Goal: Transaction & Acquisition: Purchase product/service

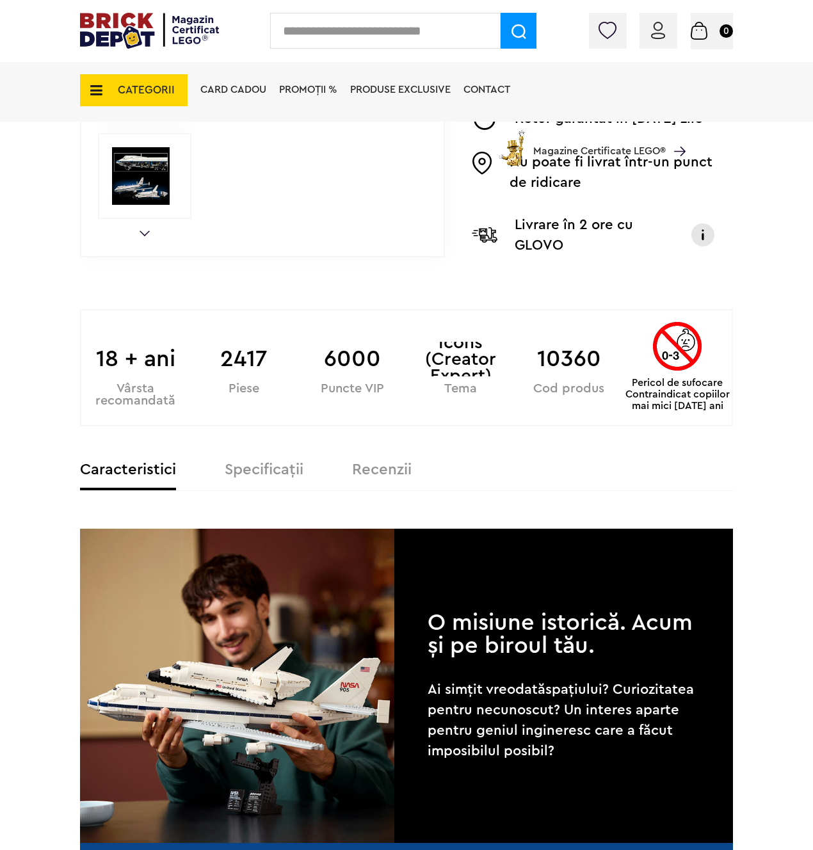
scroll to position [672, 0]
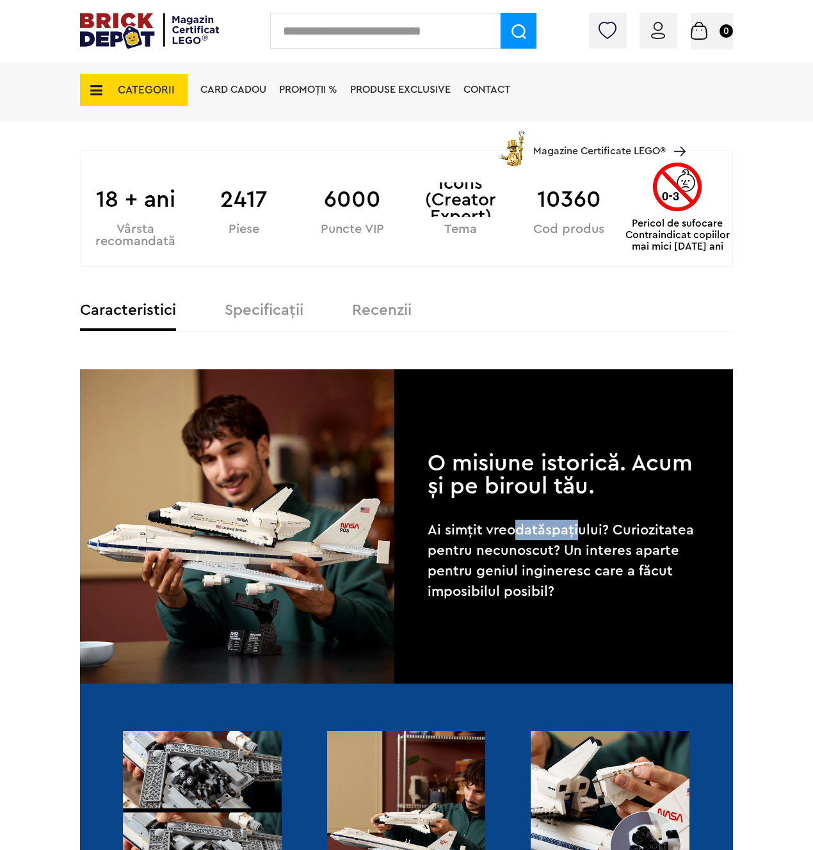
drag, startPoint x: 517, startPoint y: 520, endPoint x: 583, endPoint y: 520, distance: 65.9
click at [583, 520] on p "Ai simțit vreodată spațiului? Curiozitatea pentru necunoscut? Un interes aparte…" at bounding box center [563, 561] width 273 height 82
click at [584, 520] on p "Ai simțit vreodată spațiului? Curiozitatea pentru necunoscut? Un interes aparte…" at bounding box center [563, 561] width 273 height 82
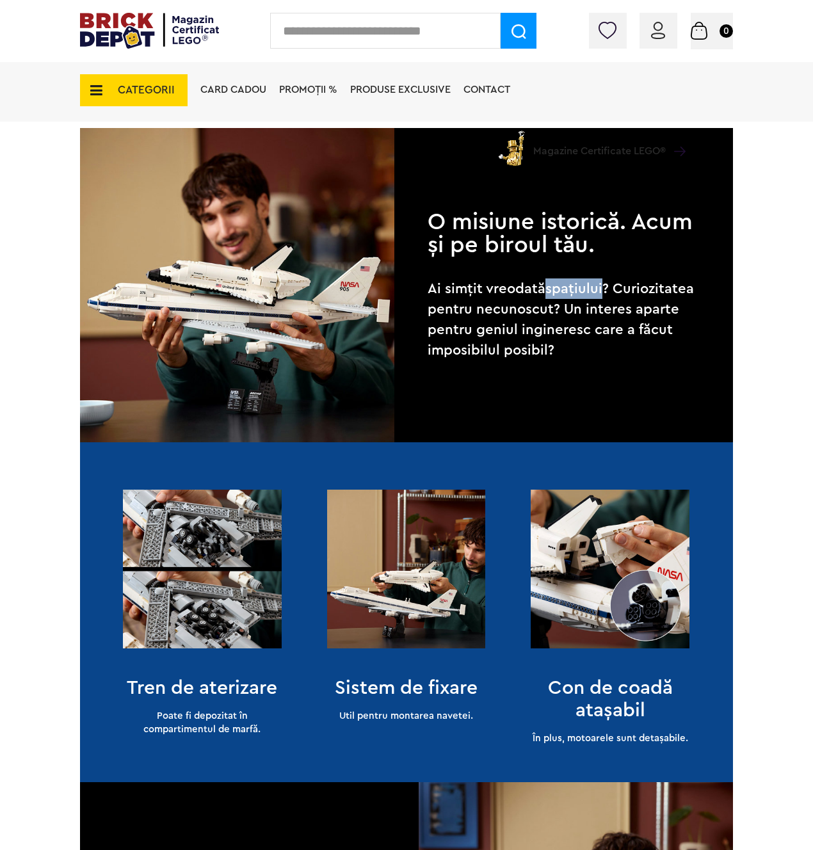
scroll to position [1069, 0]
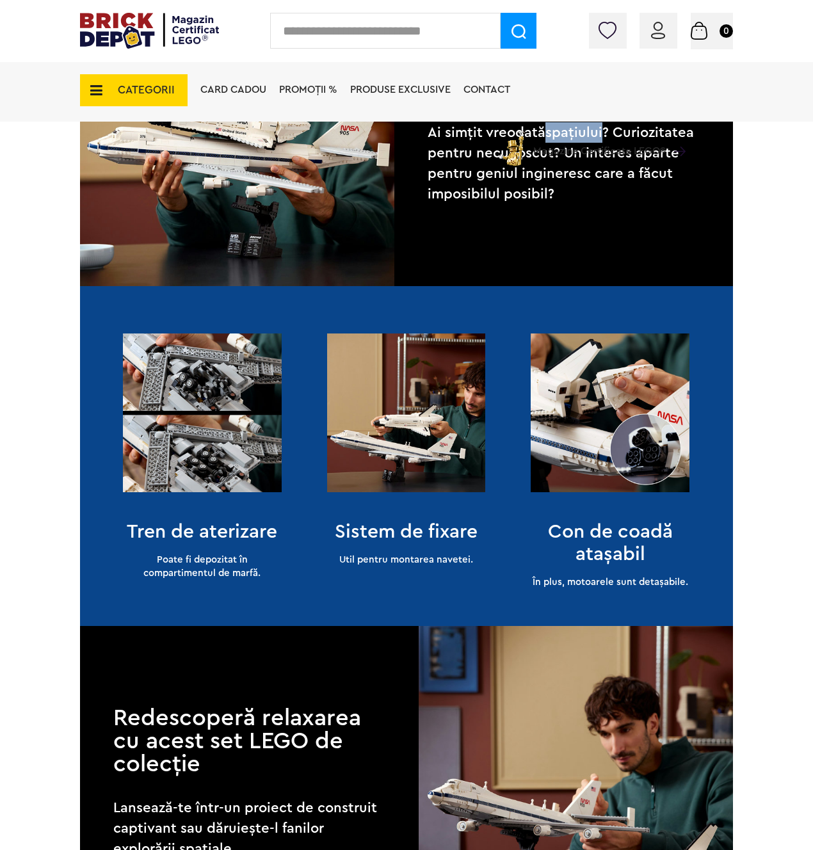
click at [277, 458] on img at bounding box center [202, 412] width 159 height 159
click at [204, 450] on img at bounding box center [202, 412] width 159 height 159
click at [400, 437] on img at bounding box center [406, 412] width 159 height 159
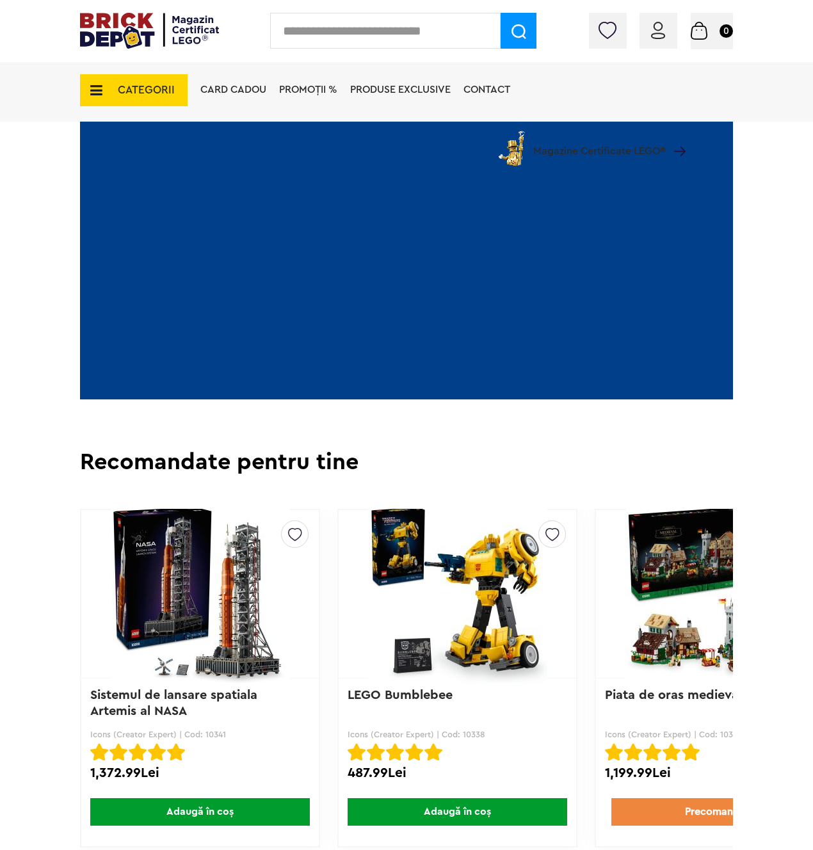
scroll to position [2349, 0]
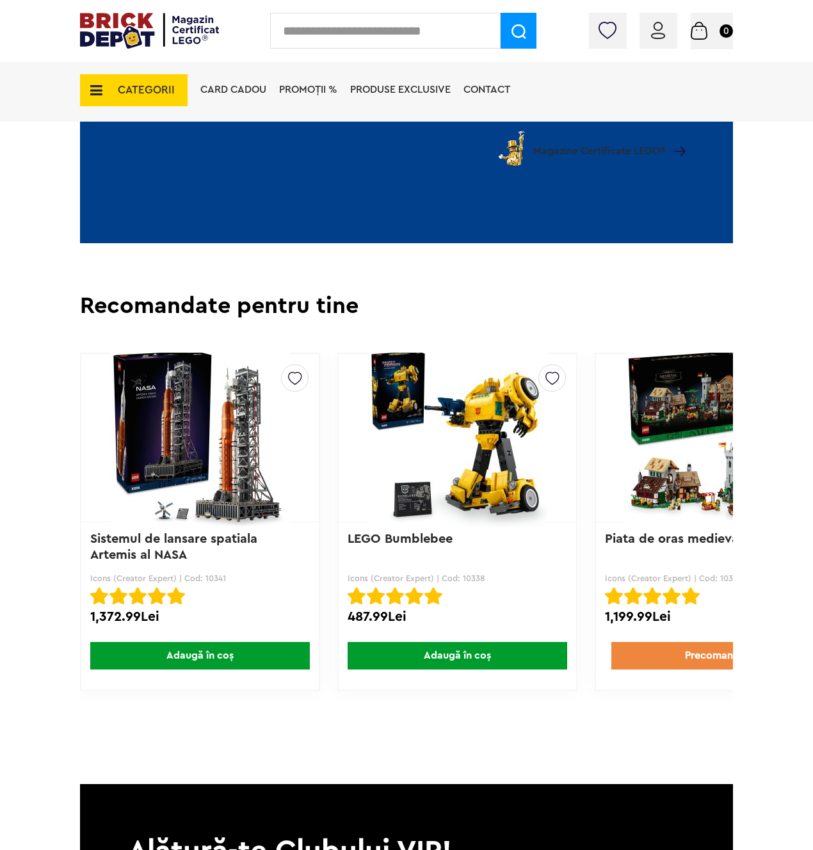
drag, startPoint x: 315, startPoint y: 705, endPoint x: 519, endPoint y: 722, distance: 204.2
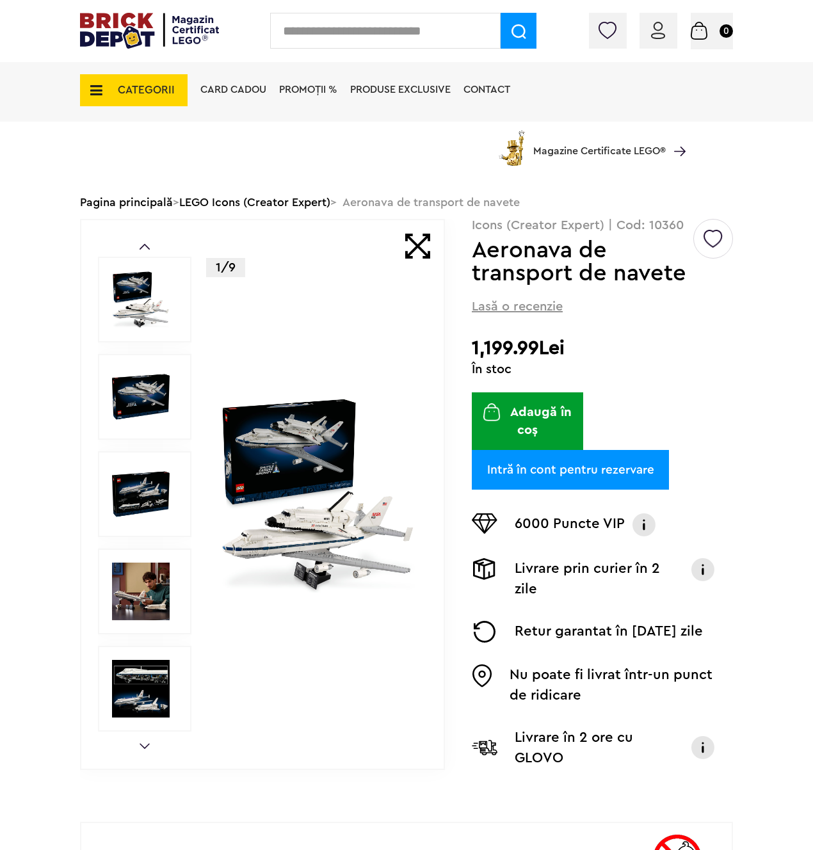
scroll to position [65, 0]
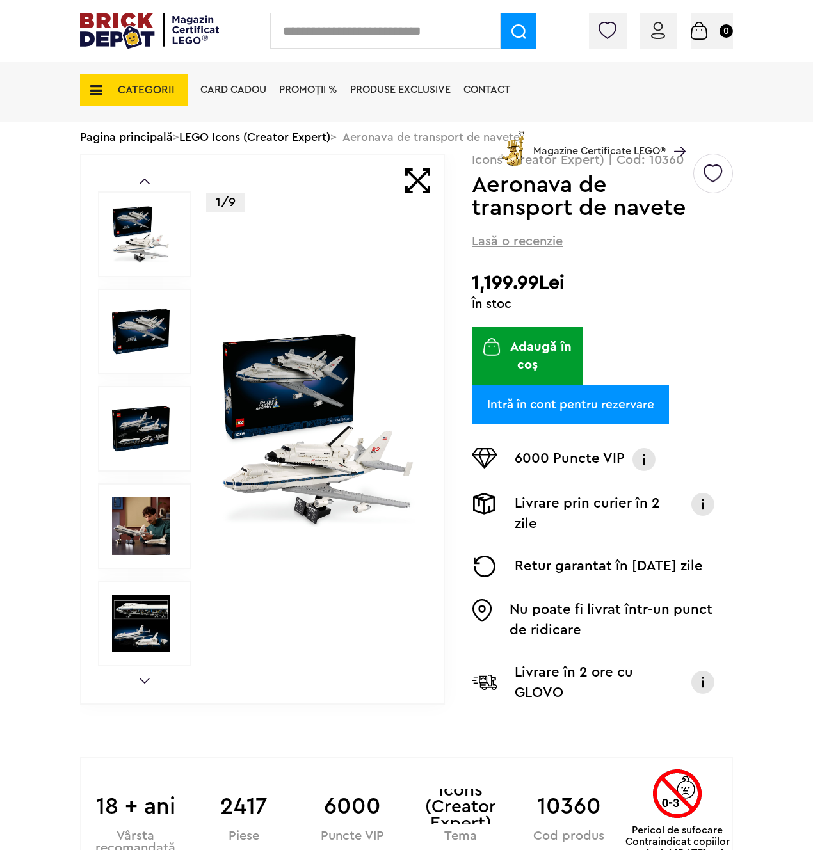
click at [156, 84] on span "CATEGORII" at bounding box center [146, 89] width 57 height 11
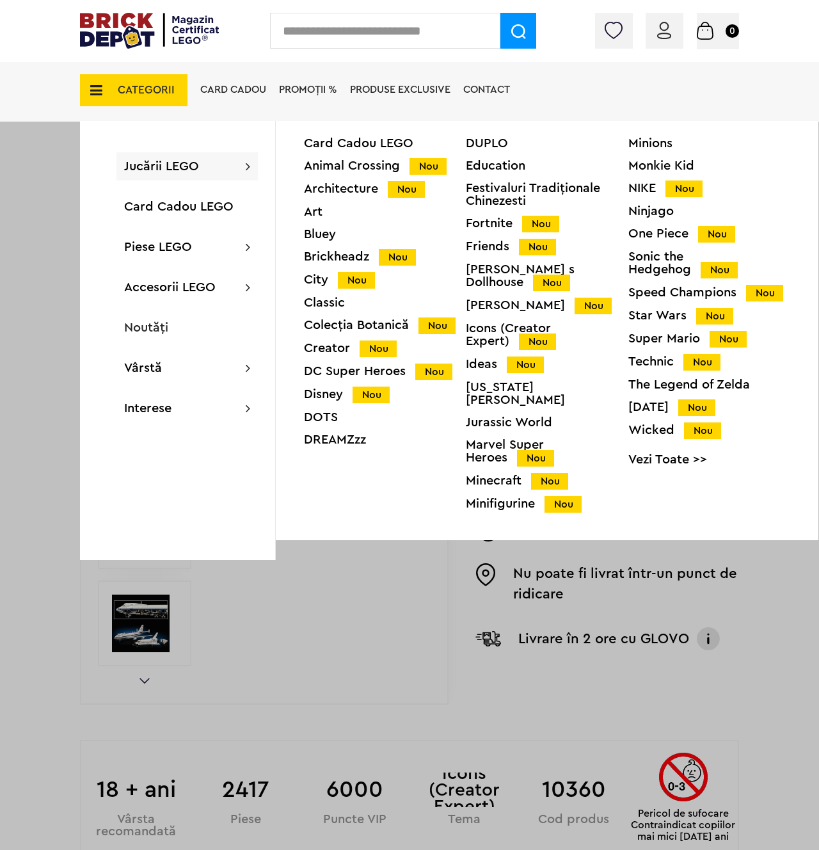
click at [652, 362] on div "Technic Nou" at bounding box center [709, 361] width 162 height 13
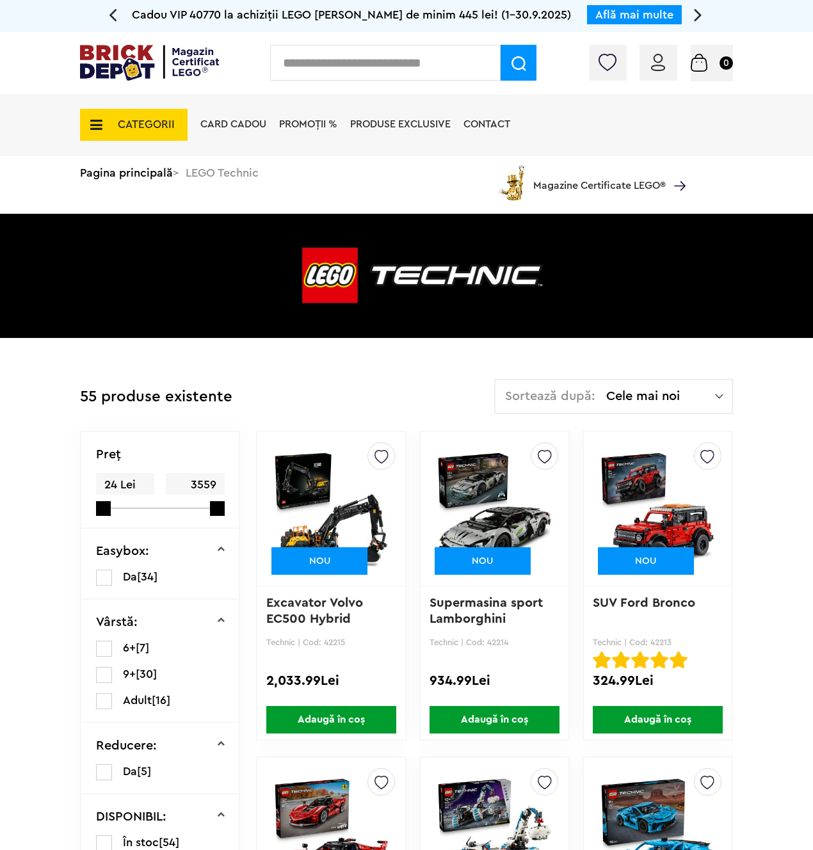
scroll to position [72, 0]
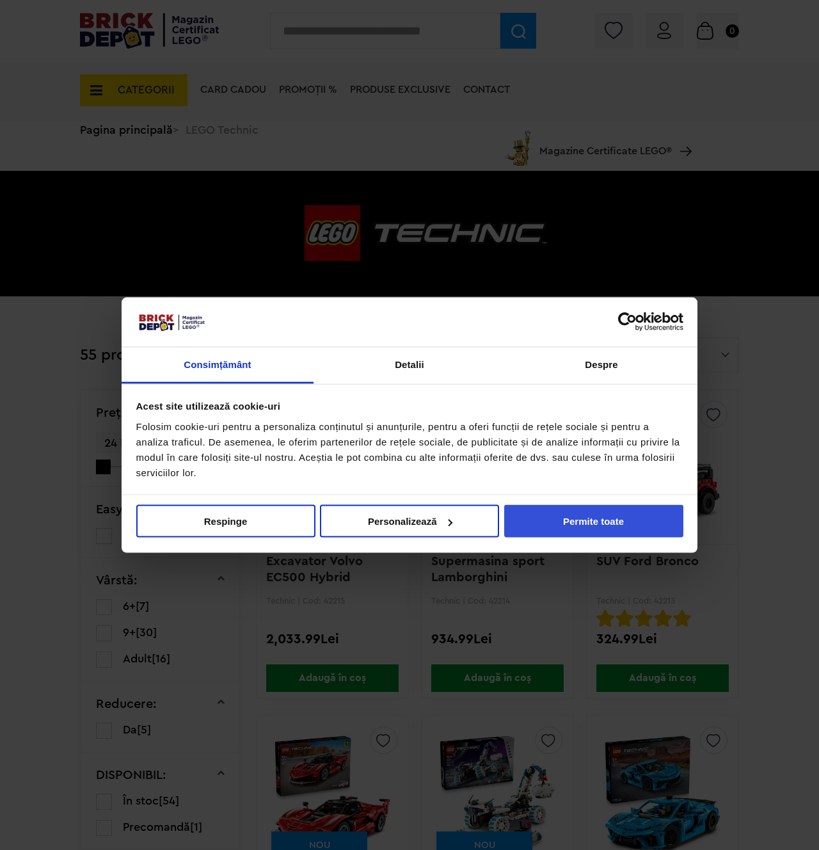
click at [614, 512] on button "Permite toate" at bounding box center [593, 521] width 179 height 33
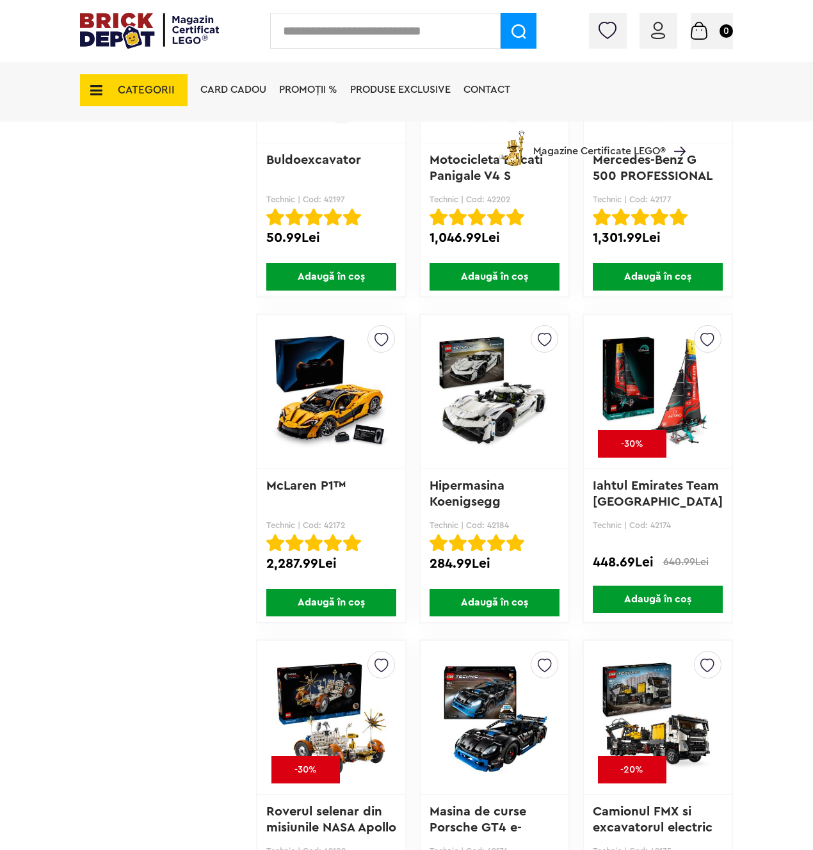
scroll to position [2961, 0]
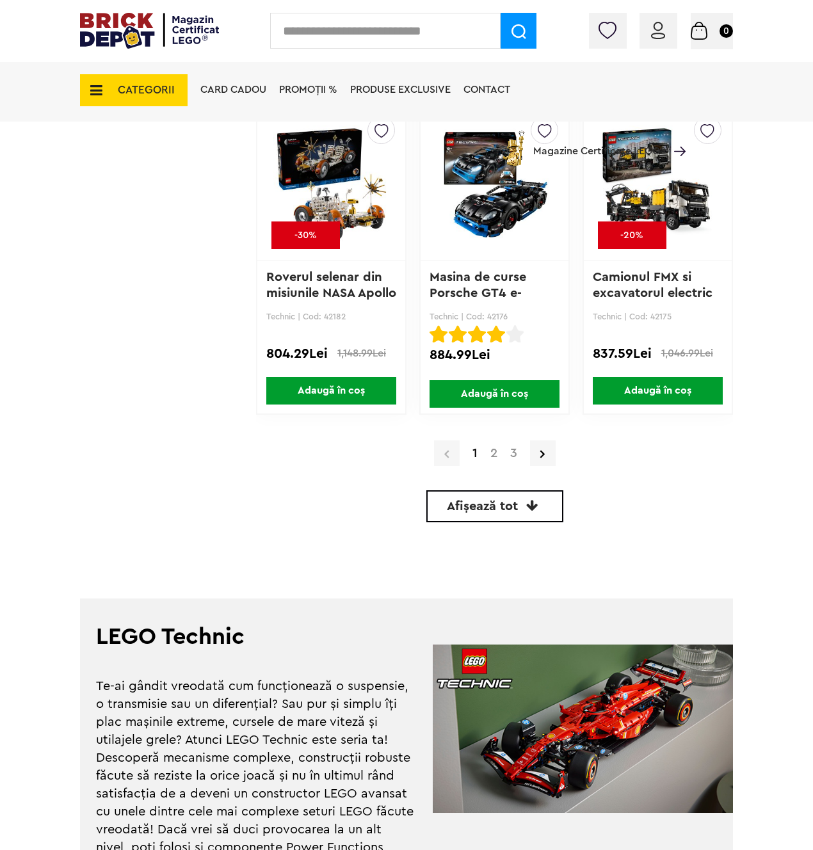
click at [486, 453] on link "2" at bounding box center [494, 453] width 20 height 13
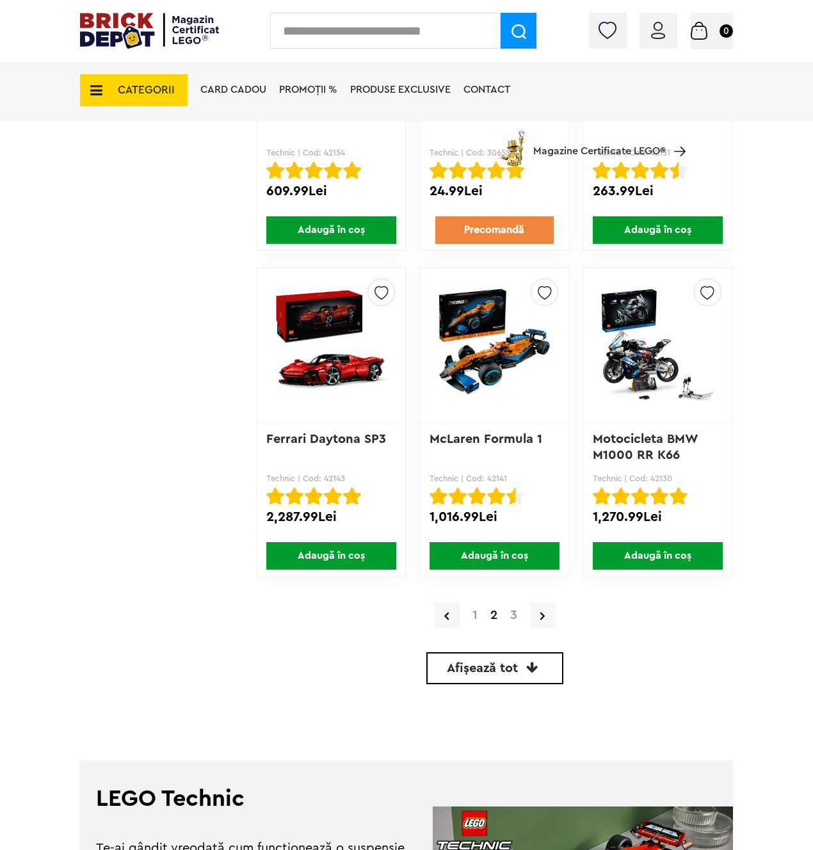
scroll to position [2931, 0]
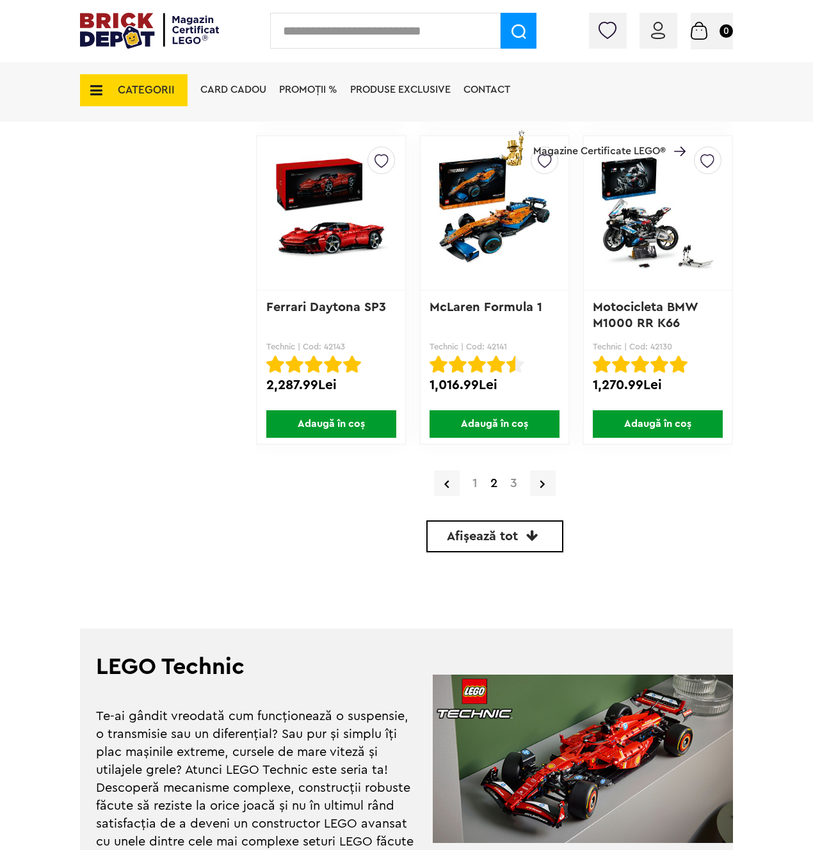
click at [516, 479] on link "3" at bounding box center [514, 483] width 20 height 13
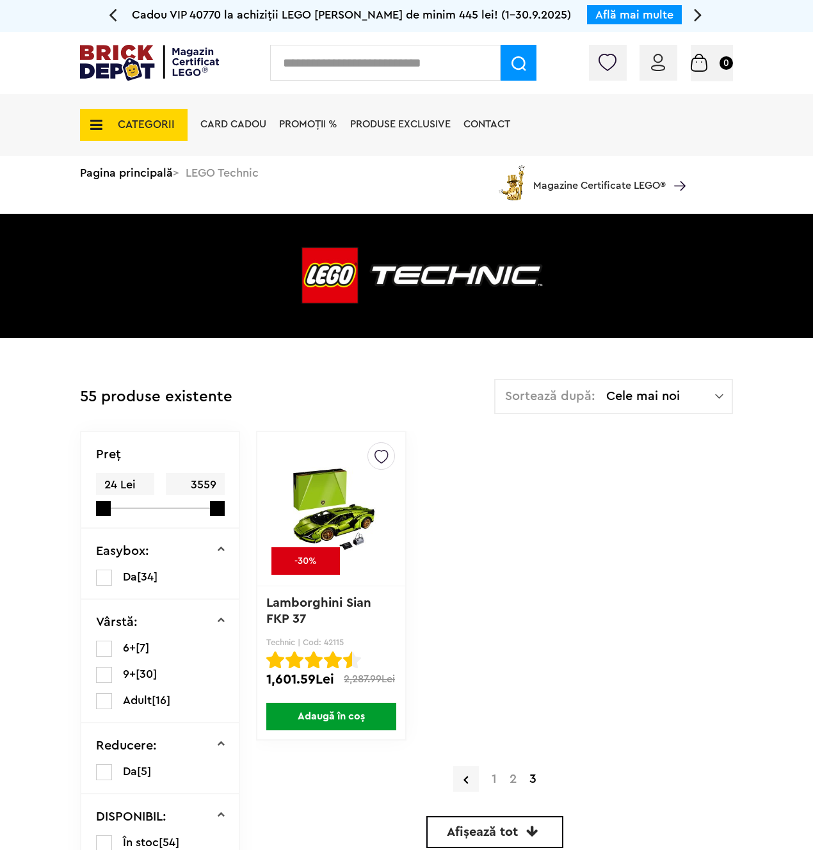
click at [138, 67] on img at bounding box center [149, 63] width 139 height 36
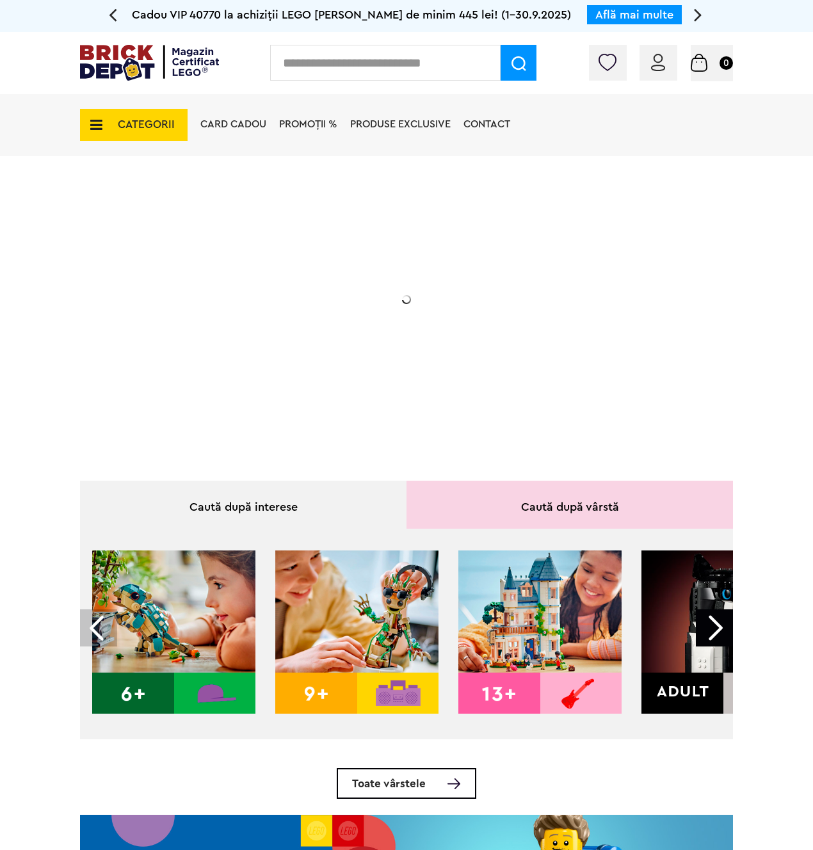
click at [198, 77] on img at bounding box center [149, 63] width 139 height 36
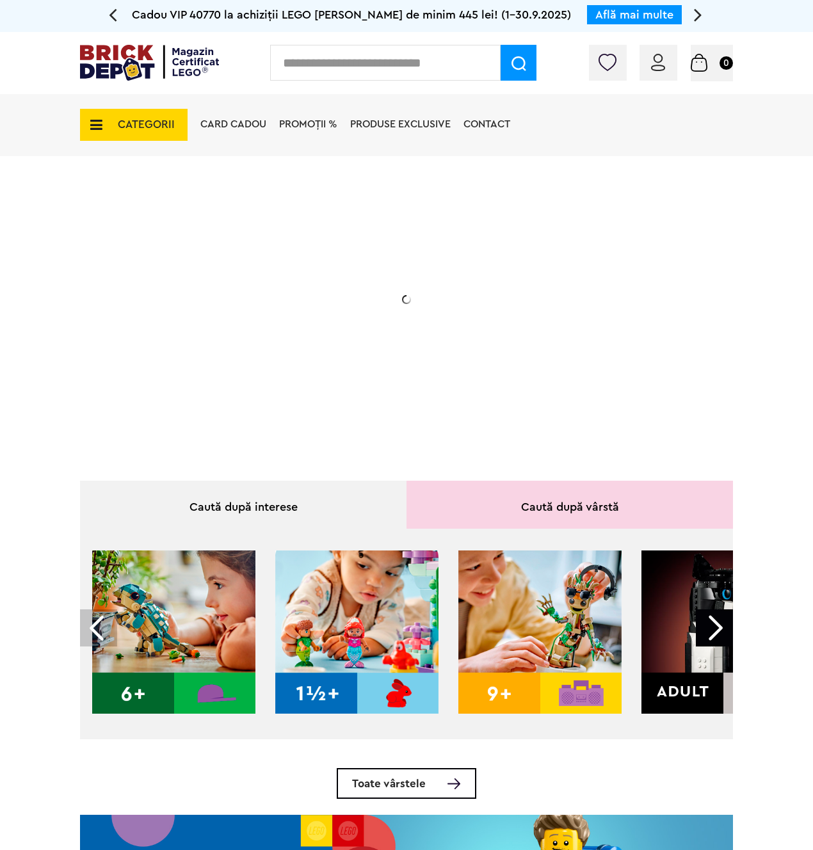
click at [724, 591] on img at bounding box center [722, 631] width 163 height 163
click at [719, 625] on div at bounding box center [714, 627] width 37 height 37
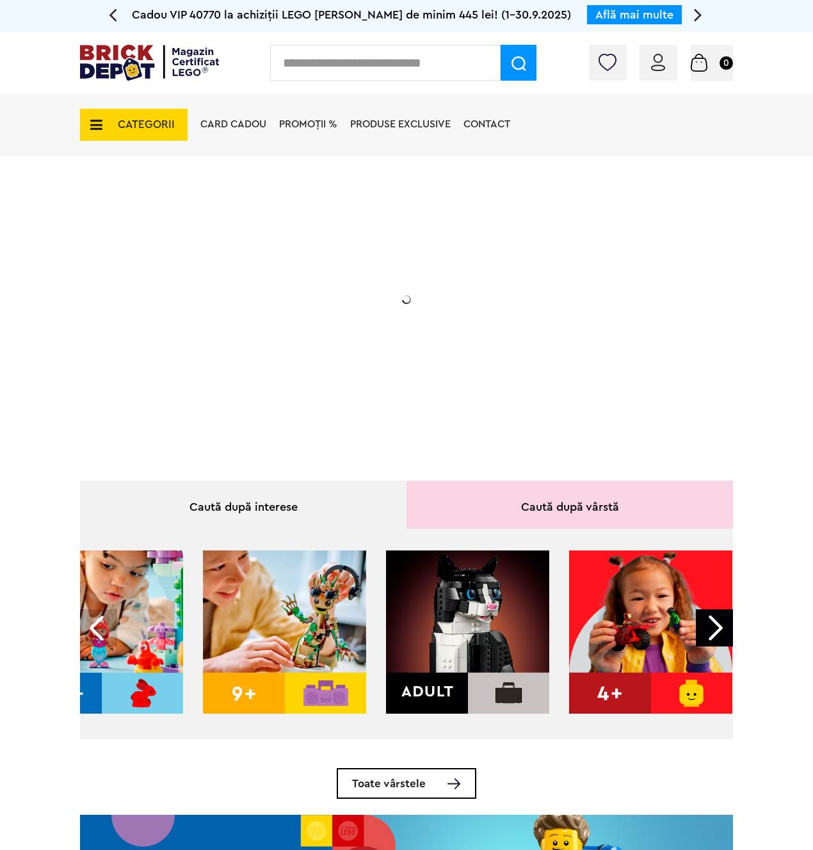
scroll to position [0, 259]
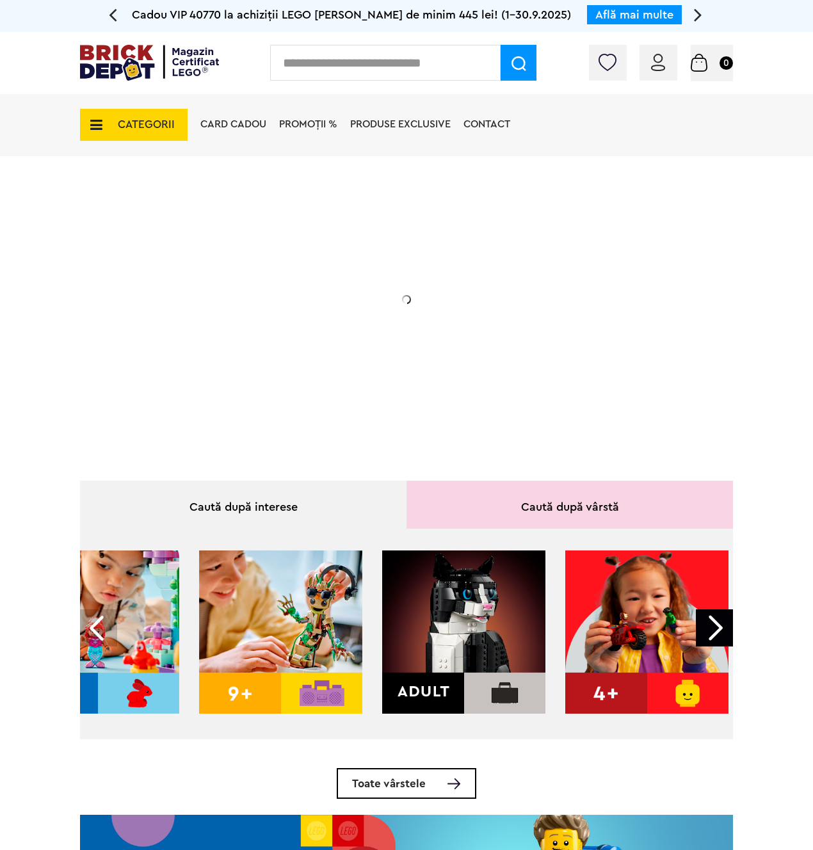
click at [456, 612] on img at bounding box center [463, 631] width 163 height 163
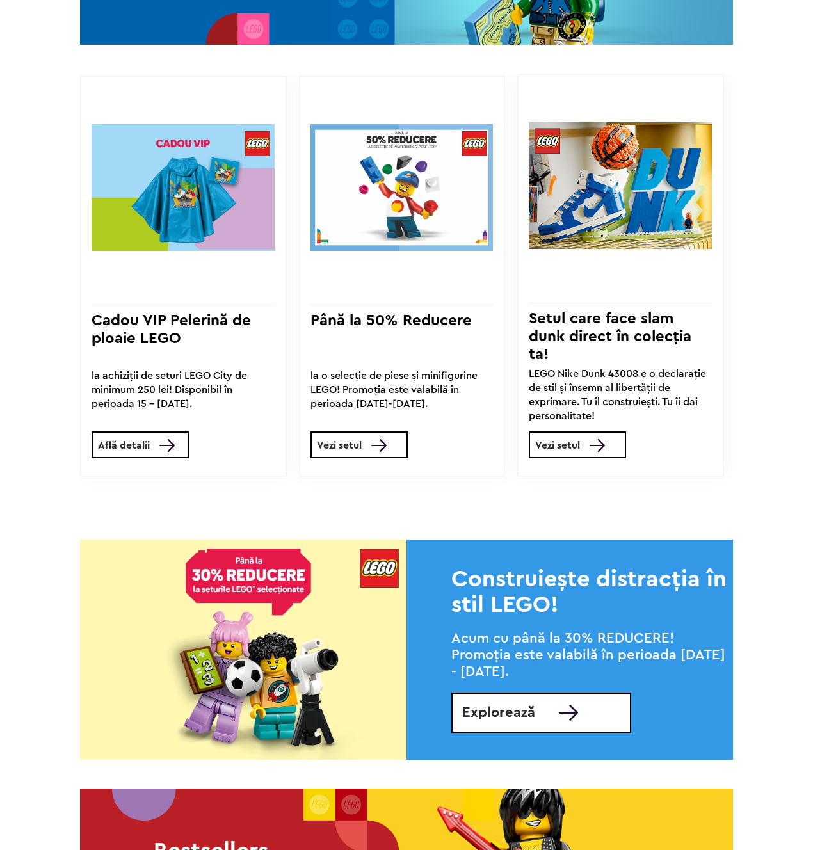
scroll to position [1356, 0]
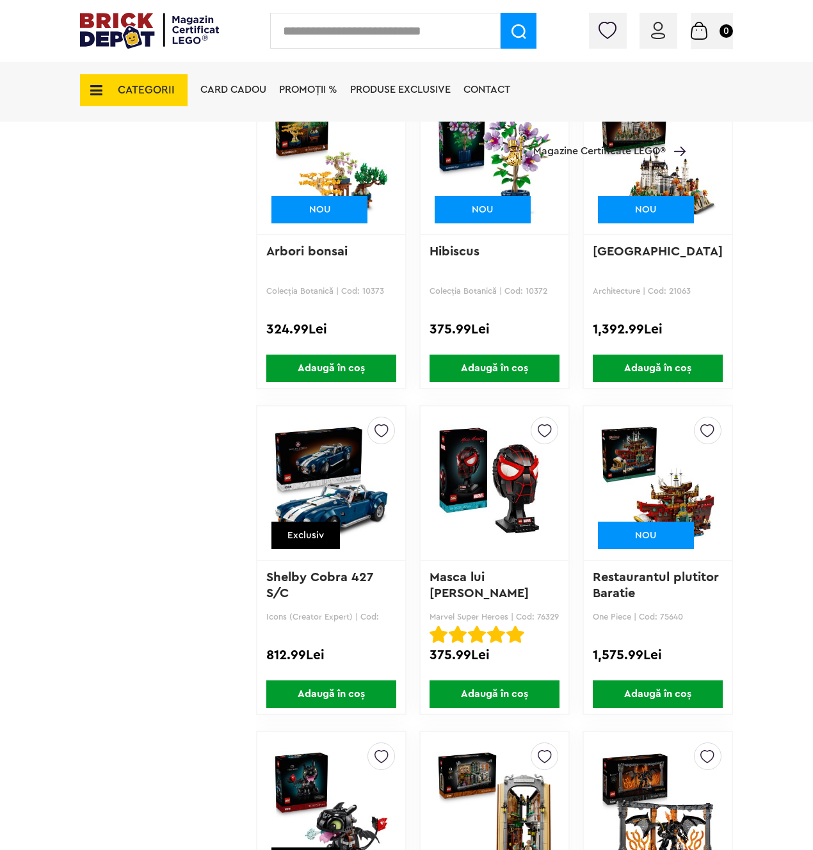
scroll to position [1785, 0]
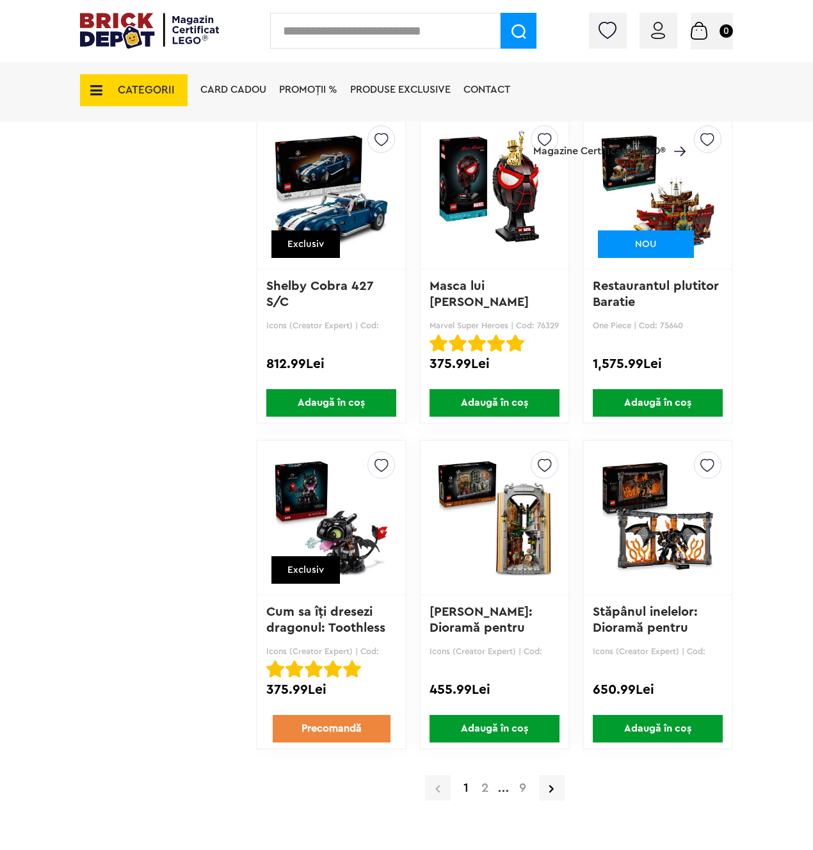
click at [479, 785] on a=Adult&order=1&page=2"] "2" at bounding box center [485, 787] width 20 height 13
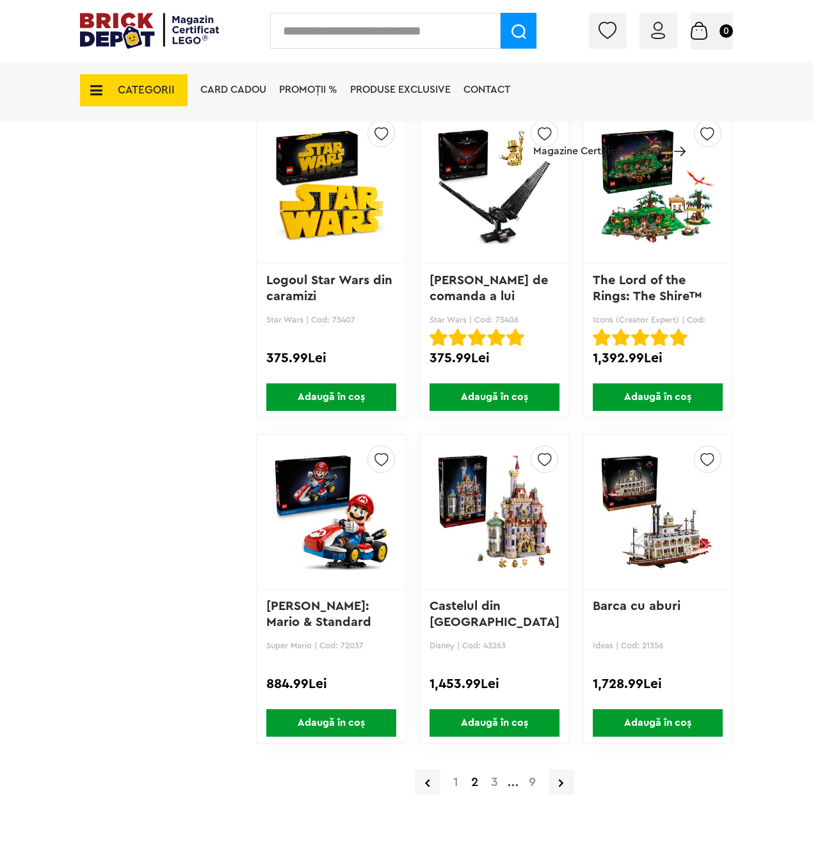
scroll to position [1857, 0]
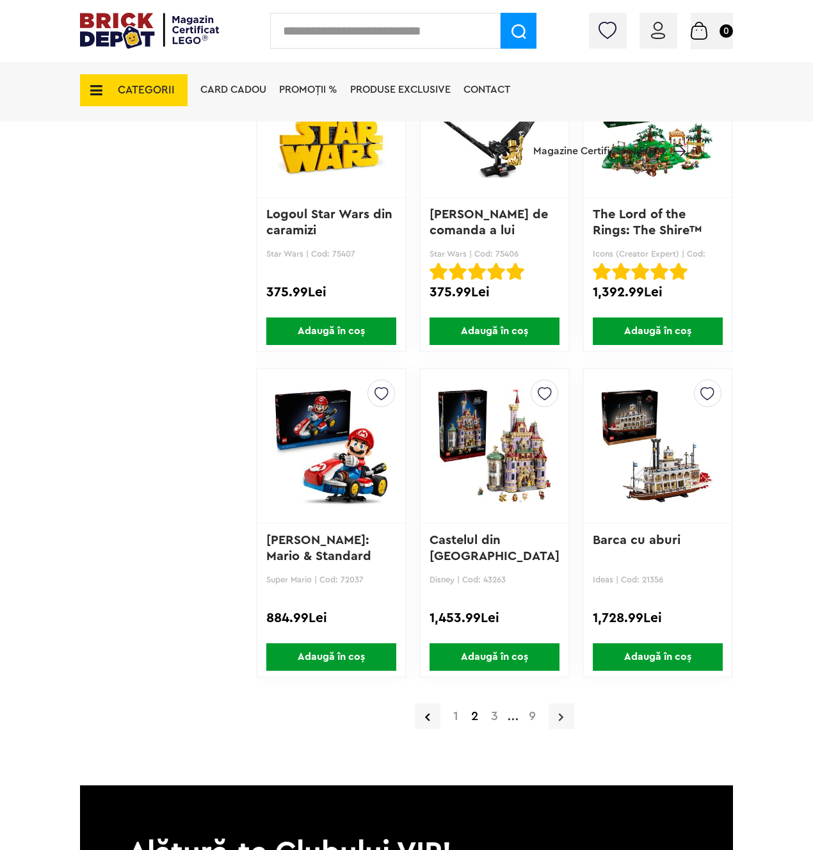
click at [559, 712] on icon at bounding box center [561, 716] width 4 height 13
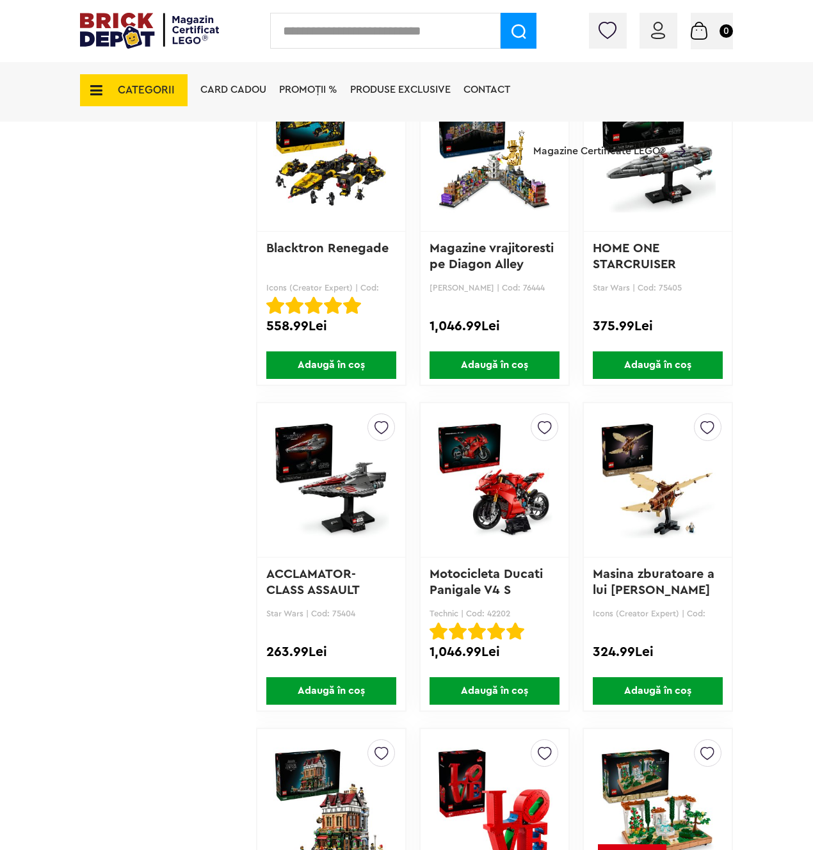
scroll to position [1908, 0]
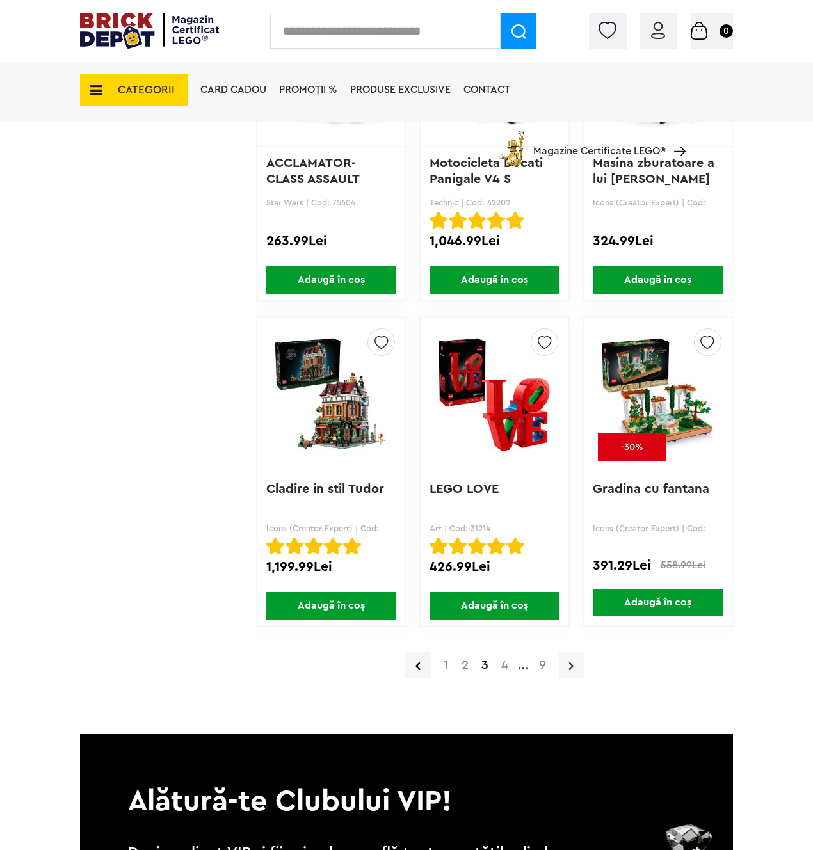
click at [564, 665] on link at bounding box center [572, 665] width 26 height 26
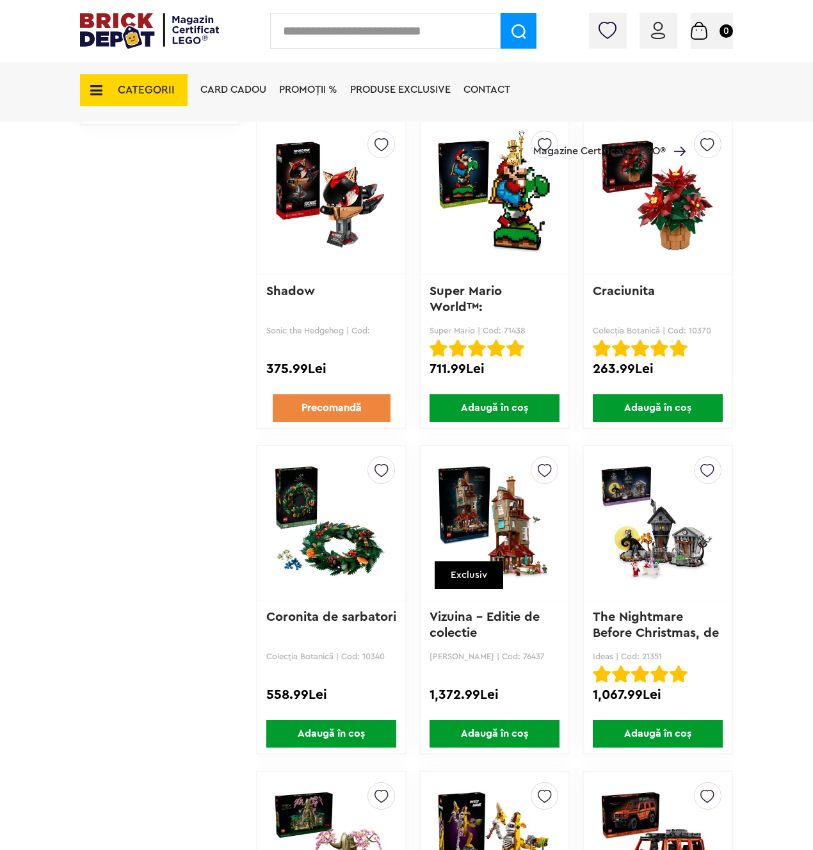
scroll to position [1771, 0]
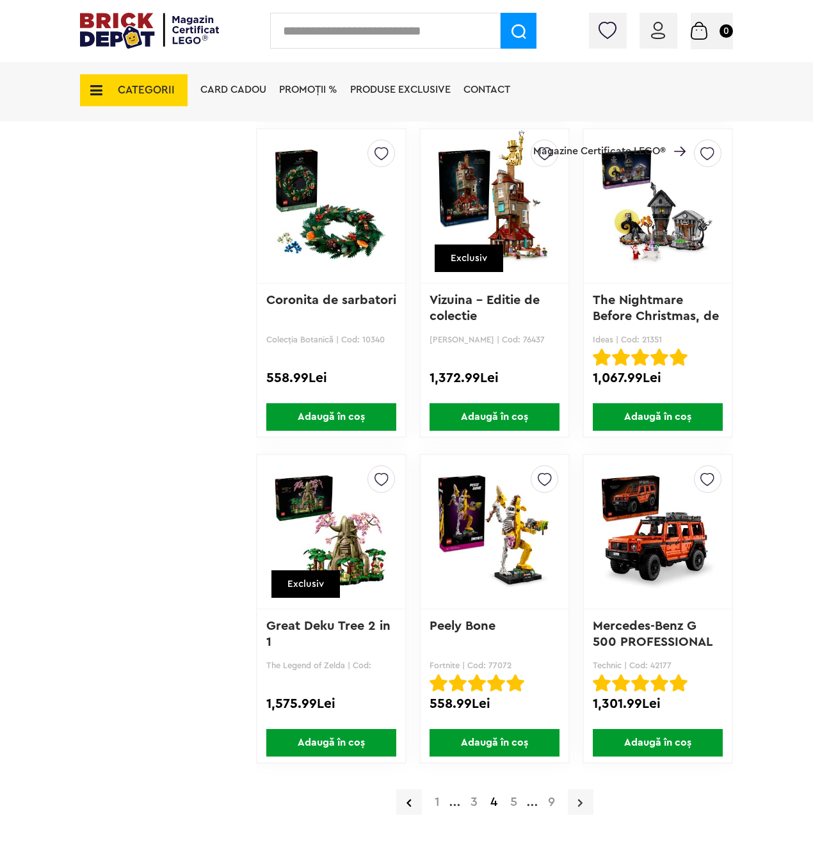
click at [578, 799] on icon at bounding box center [580, 802] width 4 height 13
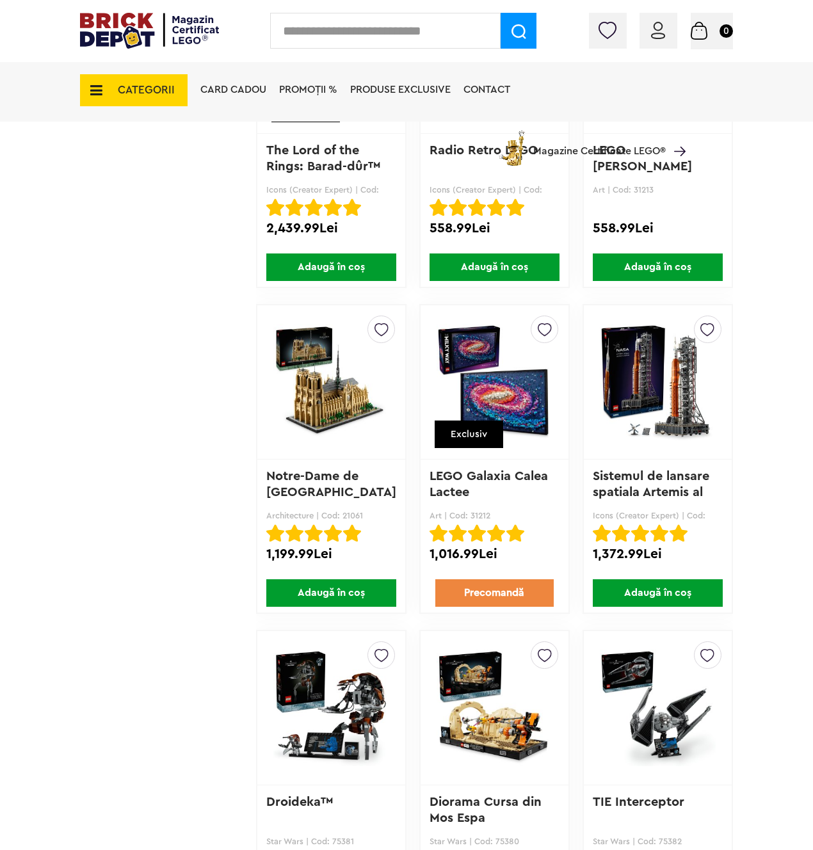
scroll to position [1801, 0]
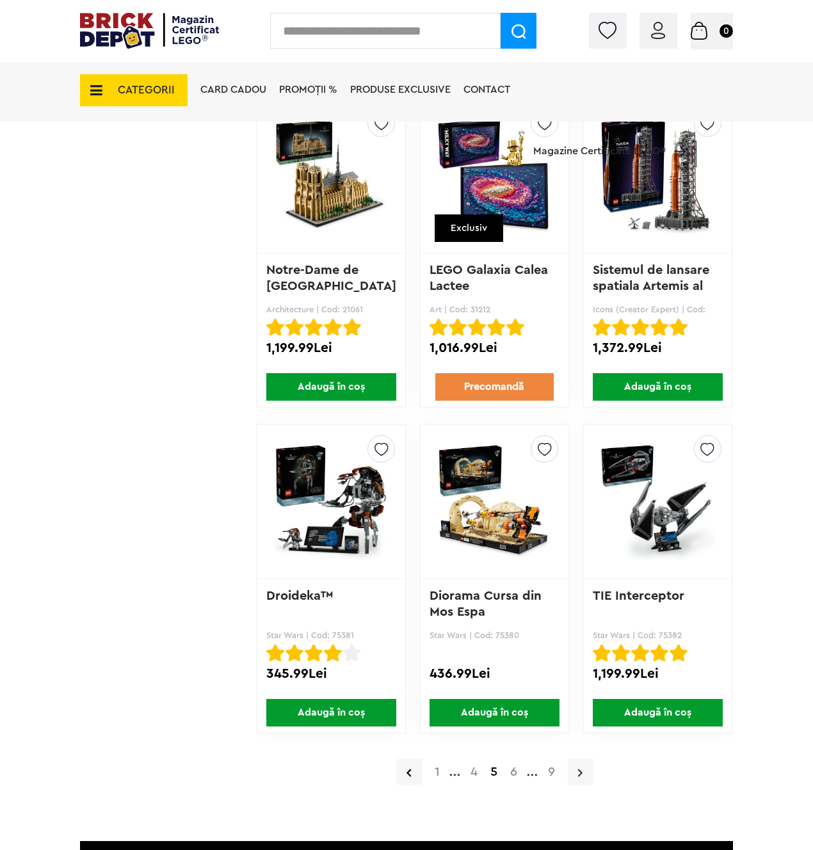
click at [582, 781] on link at bounding box center [581, 772] width 26 height 26
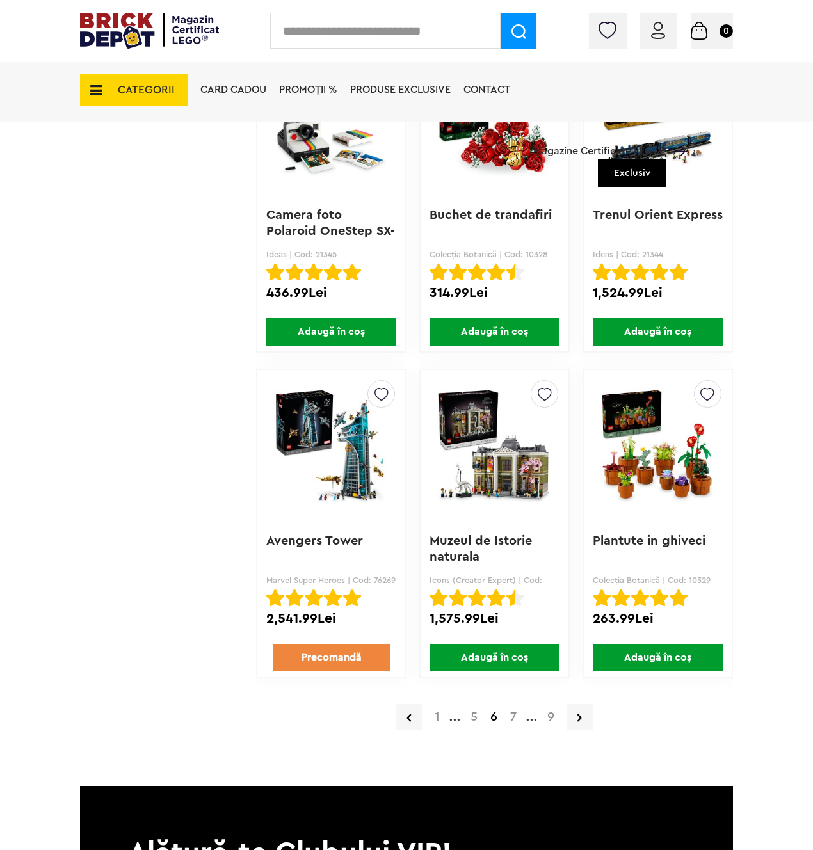
scroll to position [2054, 0]
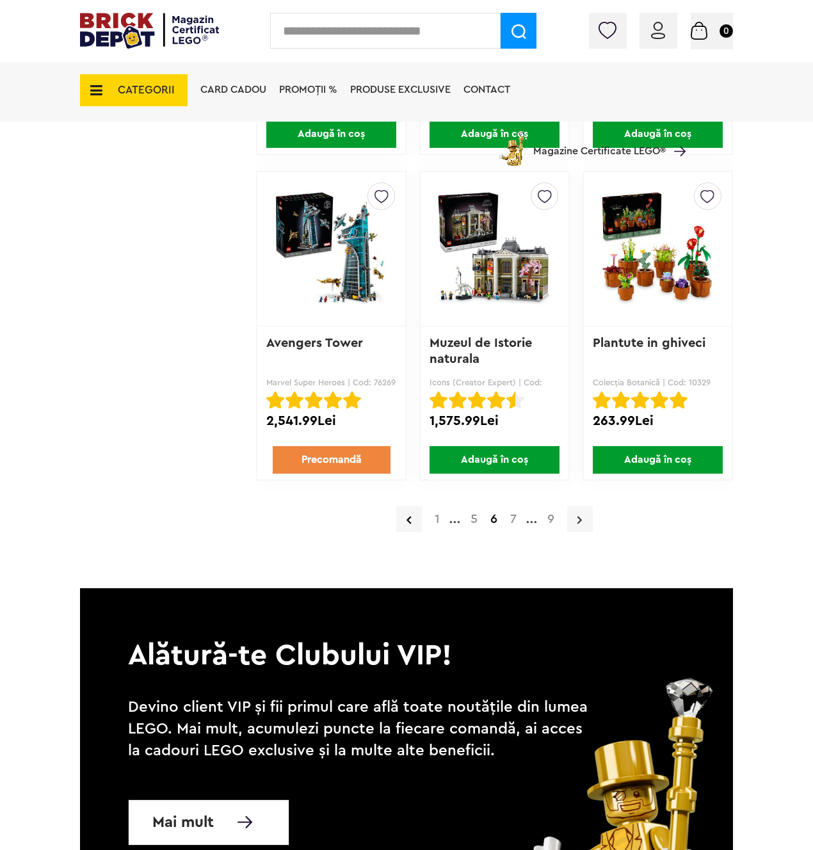
click at [573, 521] on link at bounding box center [580, 519] width 26 height 26
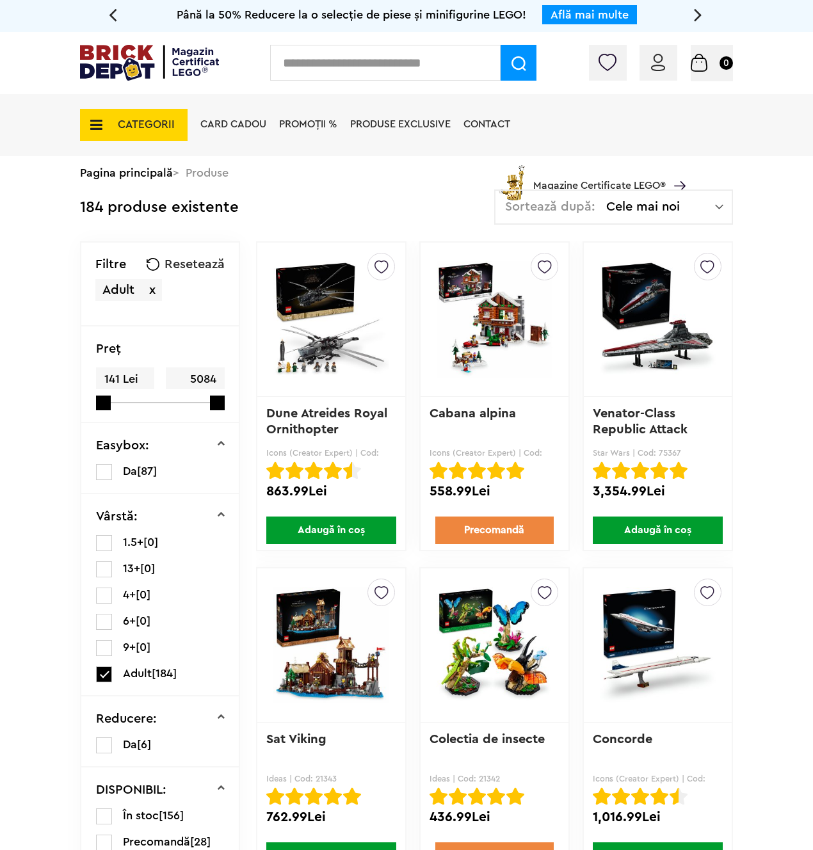
scroll to position [119, 0]
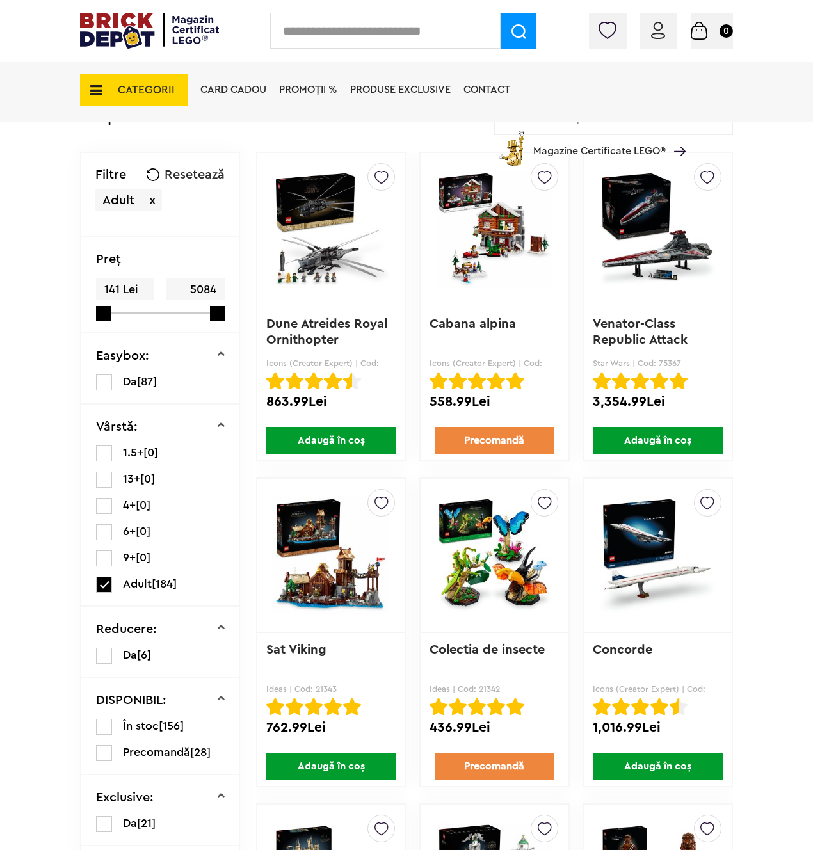
click at [639, 541] on img at bounding box center [658, 555] width 116 height 179
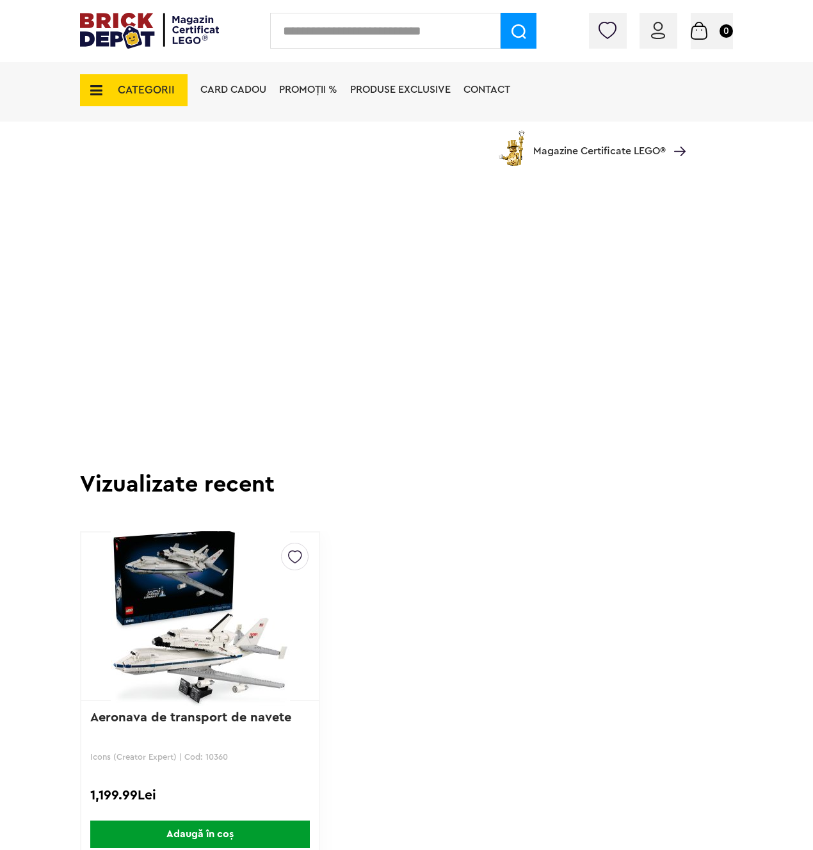
scroll to position [2256, 0]
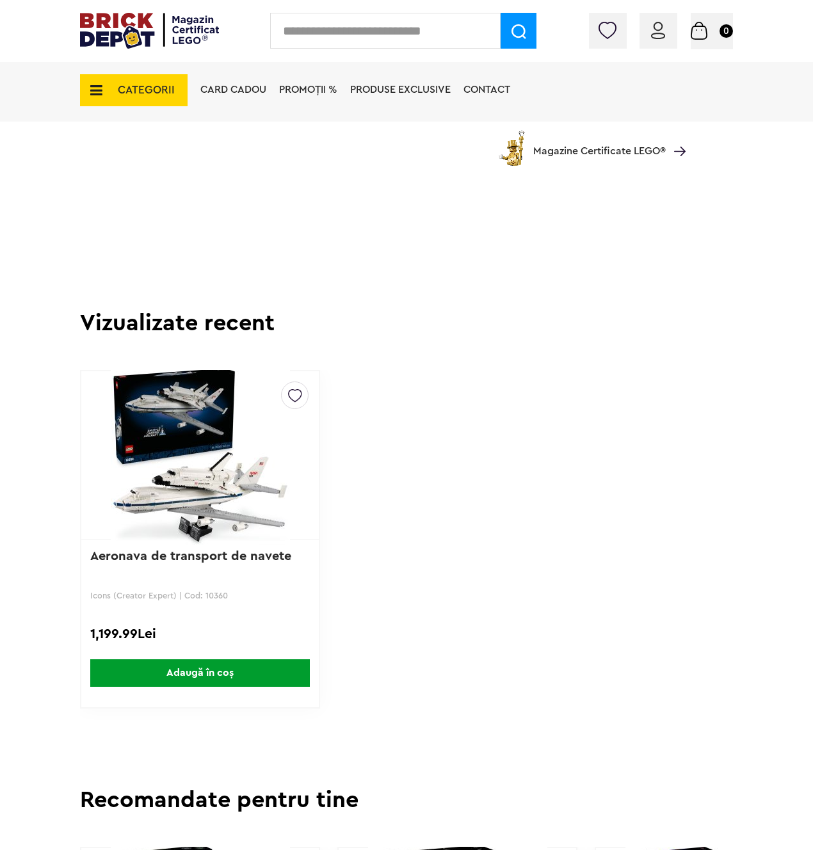
click at [172, 506] on img at bounding box center [199, 454] width 205 height 179
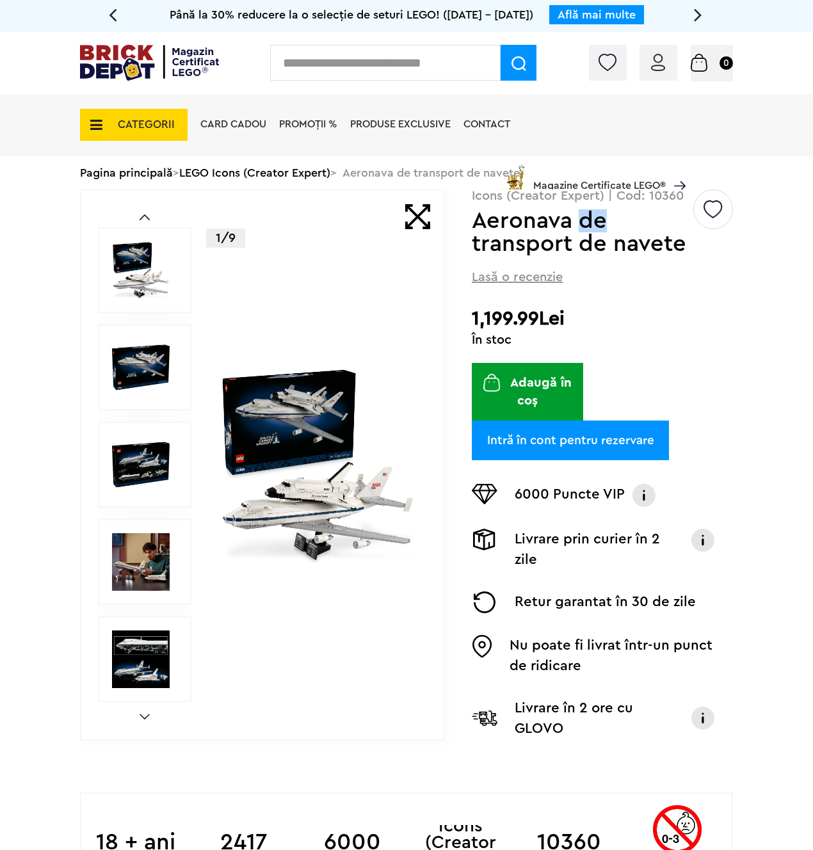
click at [492, 303] on div "Creează o listă nouă Icons (Creator Expert) | Cod: 10360 Aeronava de transport …" at bounding box center [602, 473] width 261 height 568
click at [513, 214] on h1 "Aeronava de transport de navete" at bounding box center [582, 232] width 220 height 46
click at [517, 315] on h2 "1,199.99Lei" at bounding box center [602, 318] width 261 height 23
